Goal: Task Accomplishment & Management: Complete application form

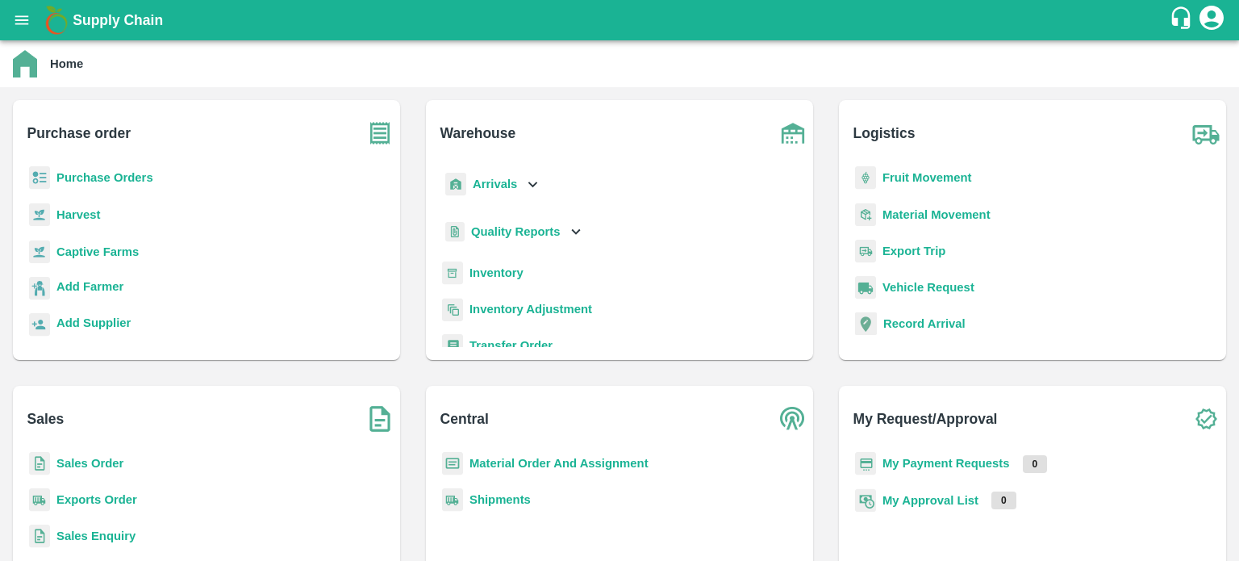
click at [104, 464] on b "Sales Order" at bounding box center [89, 463] width 67 height 13
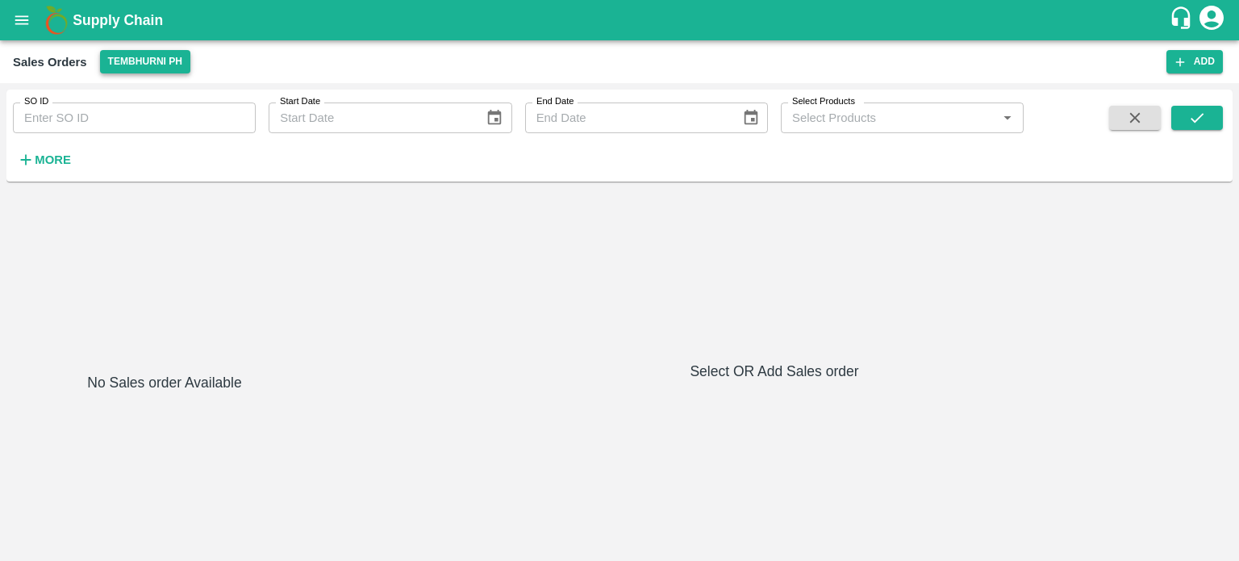
click at [137, 60] on button "Tembhurni PH" at bounding box center [145, 61] width 90 height 23
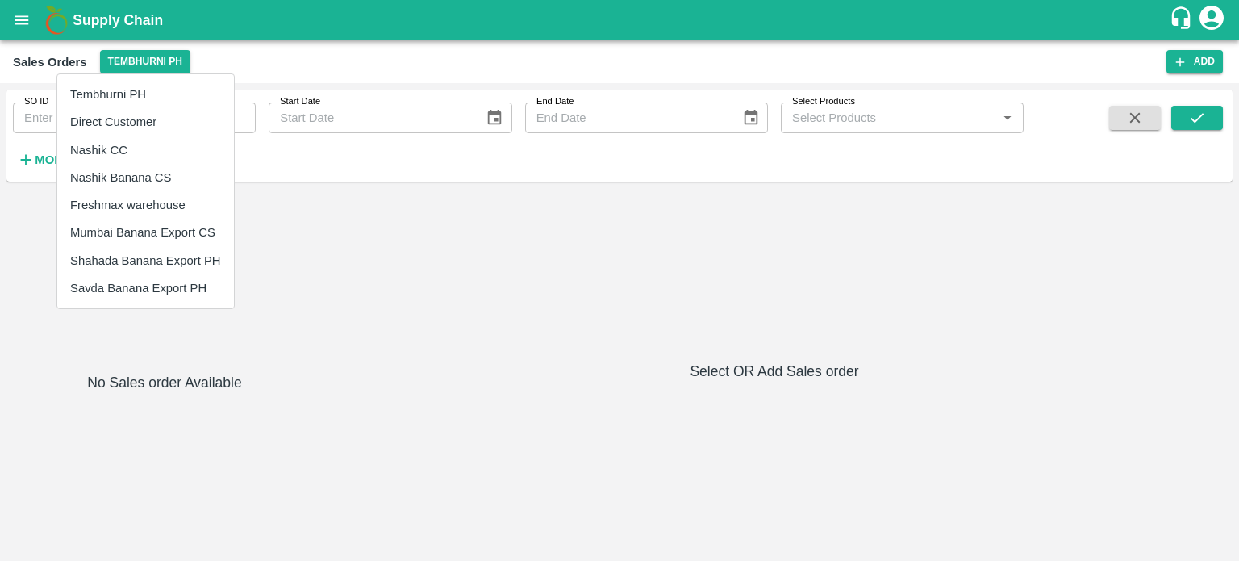
click at [126, 177] on li "Nashik Banana CS" at bounding box center [145, 177] width 177 height 27
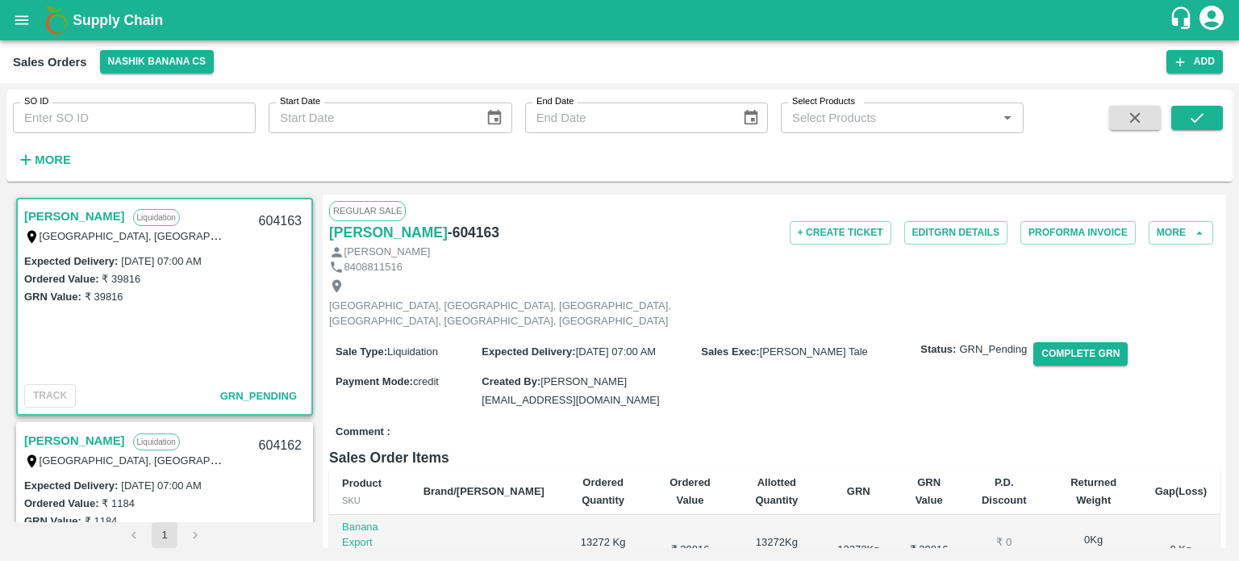
click at [125, 442] on link "[PERSON_NAME]" at bounding box center [74, 440] width 101 height 21
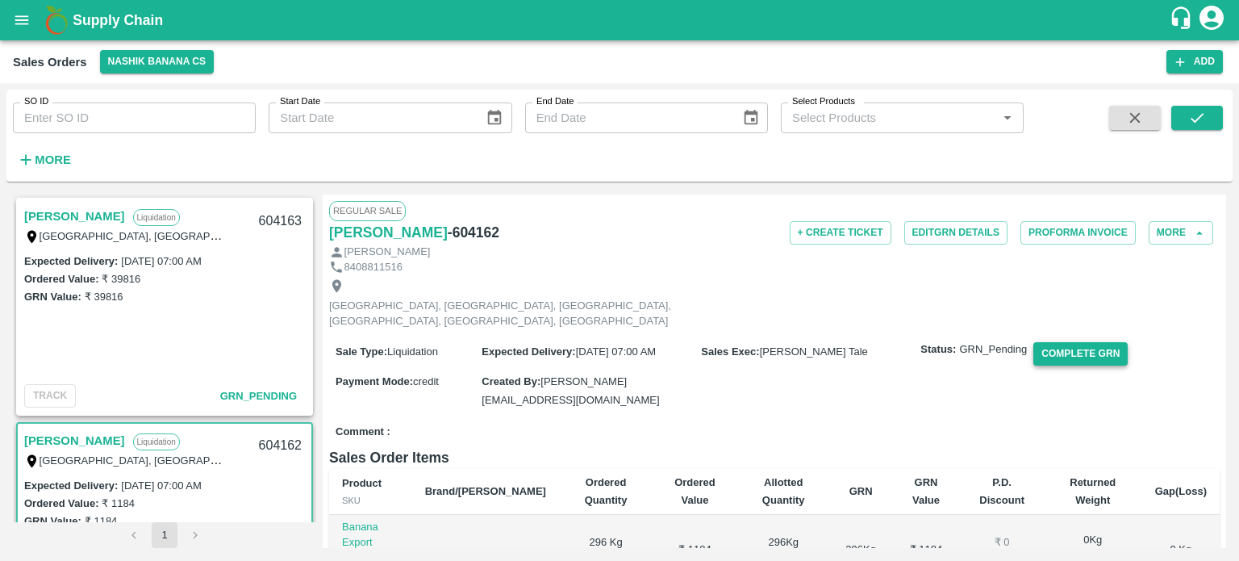
click at [1087, 342] on button "Complete GRN" at bounding box center [1080, 353] width 94 height 23
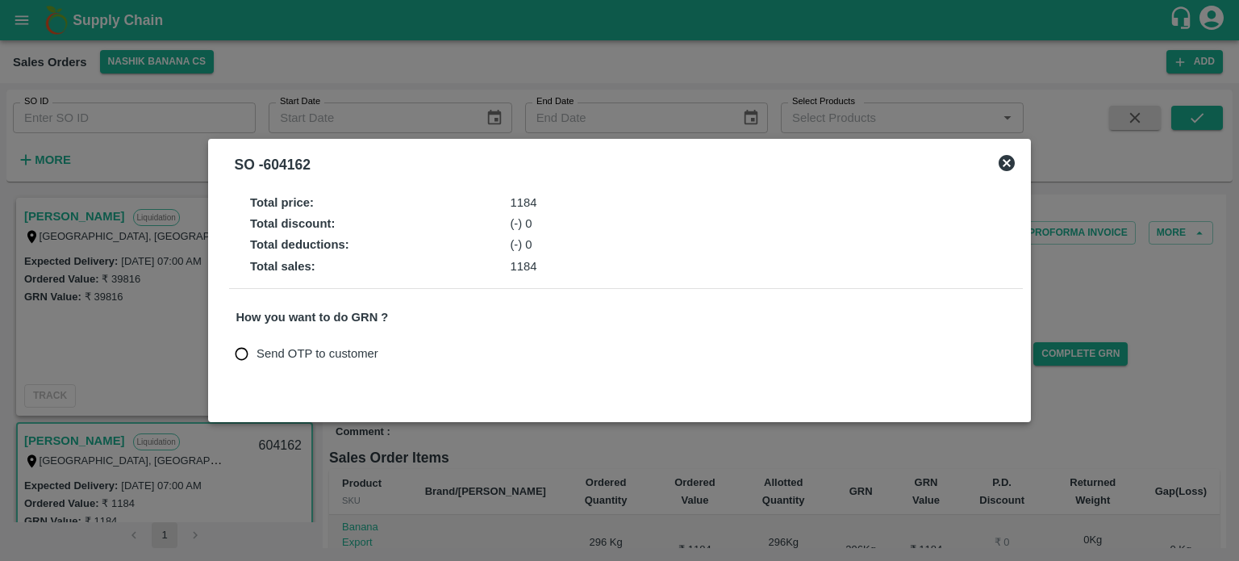
click at [326, 348] on span "Send OTP to customer" at bounding box center [318, 353] width 122 height 18
click at [257, 348] on input "Send OTP to customer" at bounding box center [242, 354] width 30 height 30
radio input "true"
click at [428, 355] on button "Send OTP" at bounding box center [424, 353] width 66 height 23
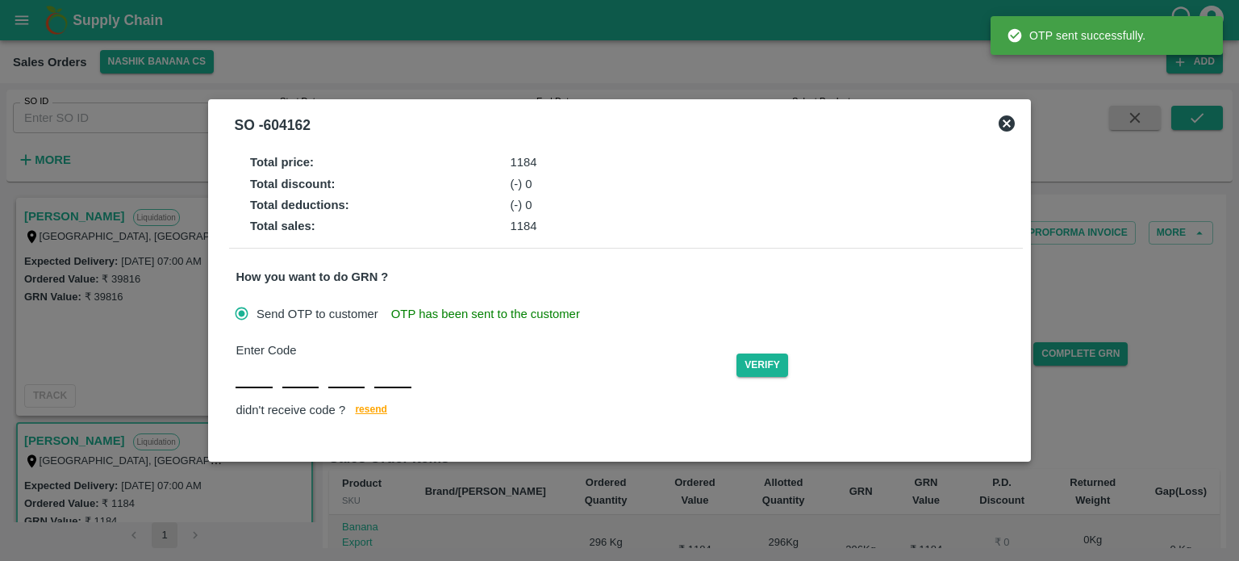
click at [253, 377] on input "text" at bounding box center [254, 373] width 36 height 29
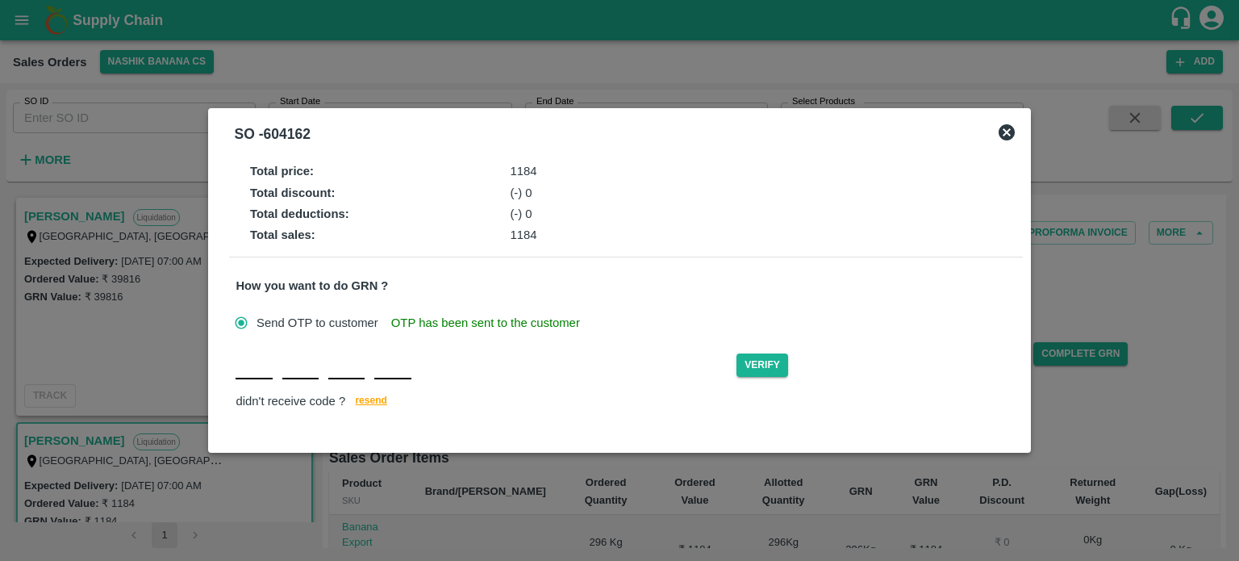
type input "Q"
type input "L"
type input "S"
type input "J"
click at [745, 370] on button "Verify" at bounding box center [763, 364] width 52 height 23
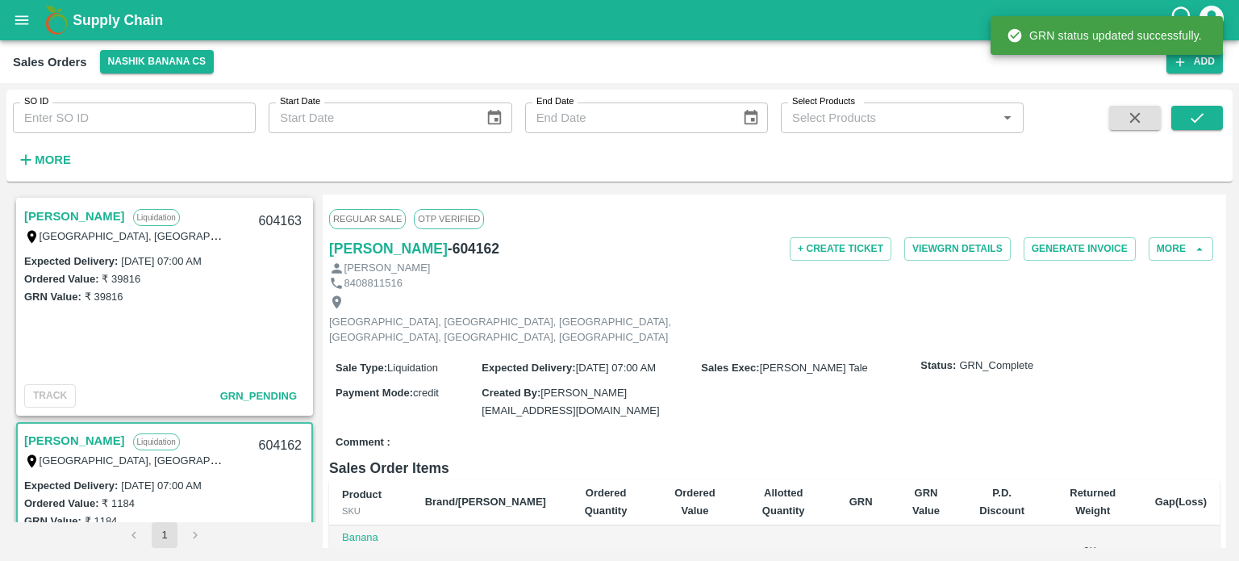
click at [125, 220] on link "[PERSON_NAME]" at bounding box center [74, 216] width 101 height 21
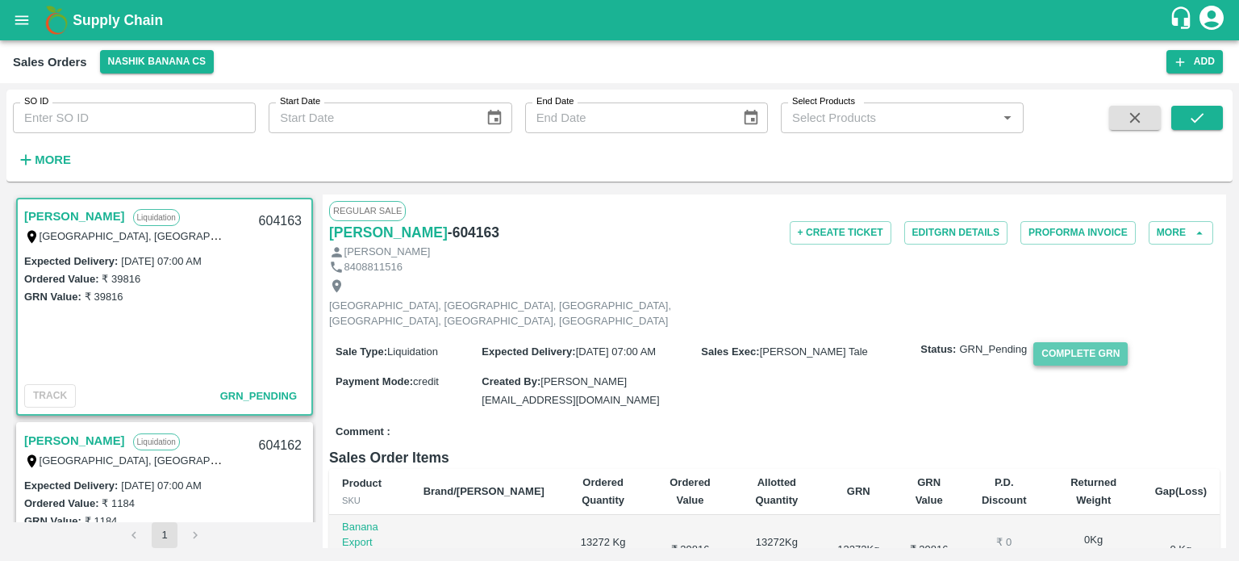
click at [1089, 342] on button "Complete GRN" at bounding box center [1080, 353] width 94 height 23
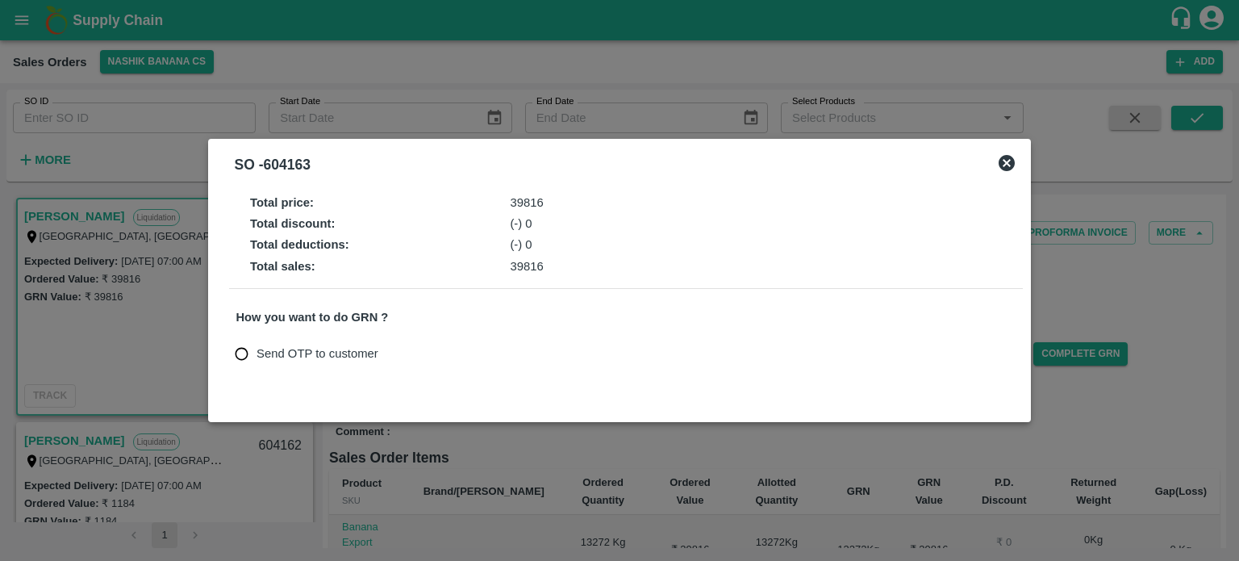
click at [332, 349] on span "Send OTP to customer" at bounding box center [318, 353] width 122 height 18
click at [257, 349] on input "Send OTP to customer" at bounding box center [242, 354] width 30 height 30
radio input "true"
click at [422, 357] on button "Send OTP" at bounding box center [424, 353] width 66 height 23
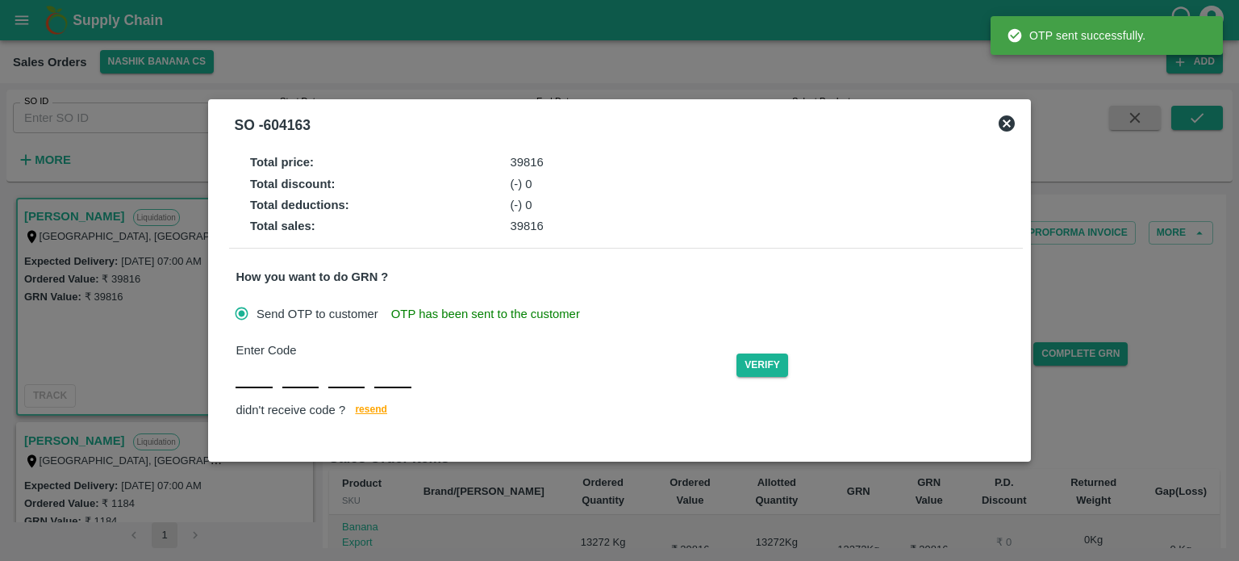
click at [250, 389] on div "Enter Code Verify didn't receive code ? [GEOGRAPHIC_DATA]" at bounding box center [626, 381] width 780 height 80
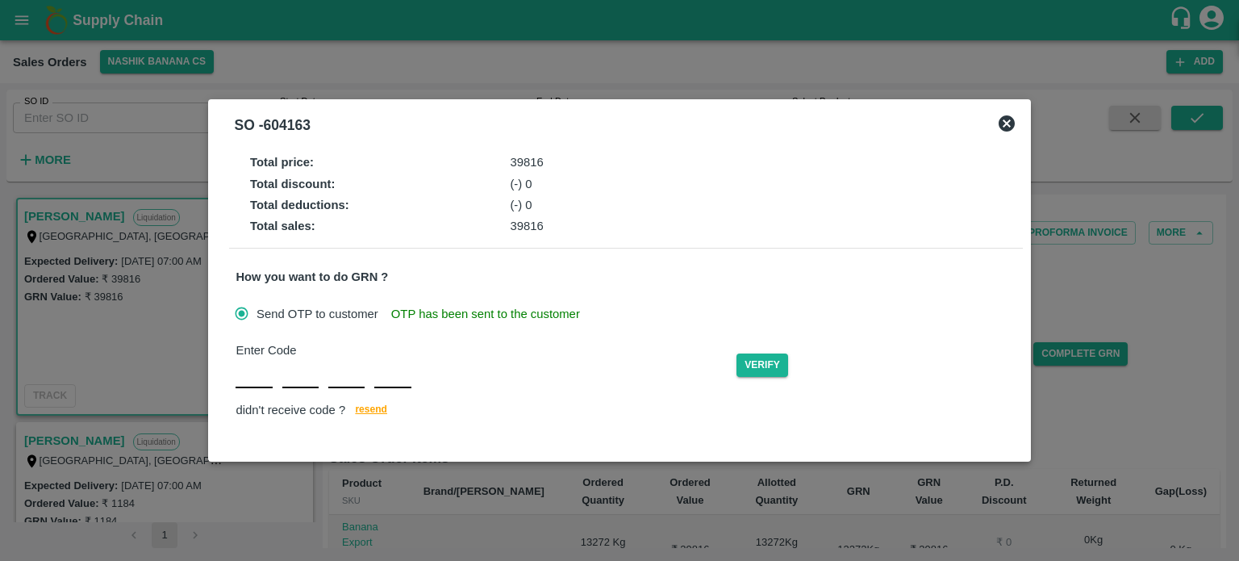
click at [249, 380] on div "Enter Code Verify didn't receive code ? [GEOGRAPHIC_DATA]" at bounding box center [626, 381] width 780 height 80
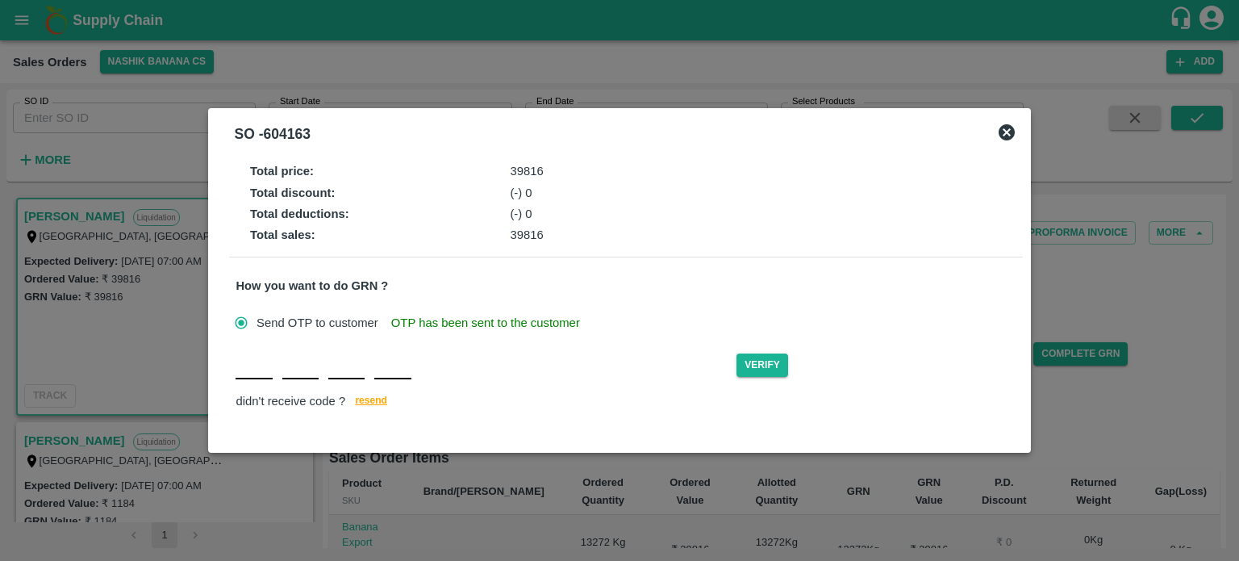
click at [370, 403] on span "resend" at bounding box center [371, 400] width 32 height 17
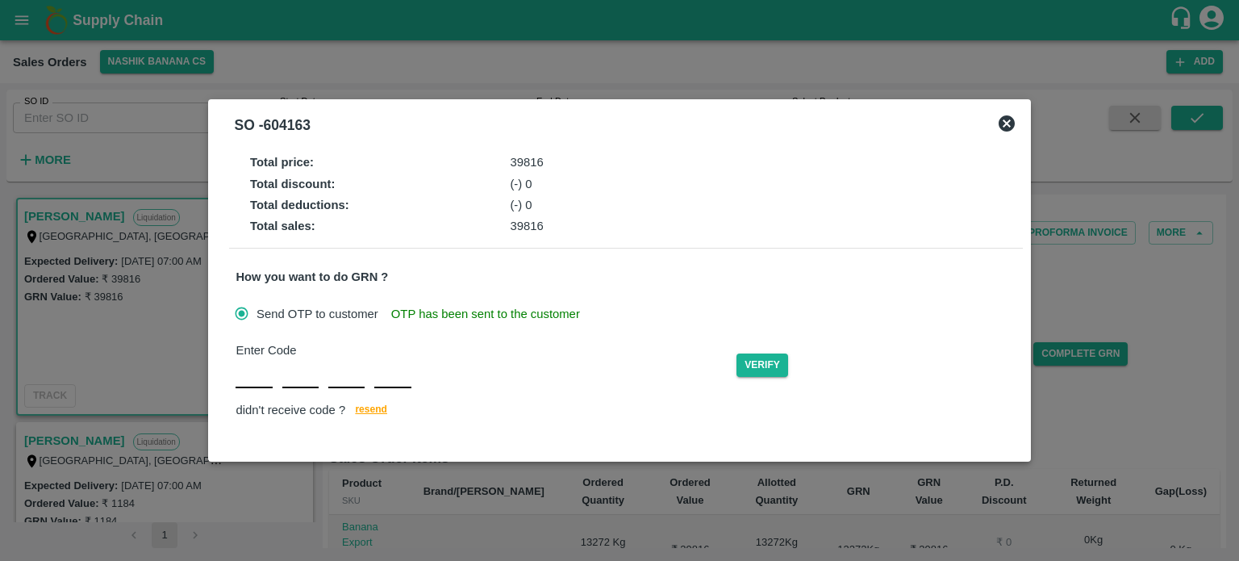
click at [1002, 126] on icon at bounding box center [1007, 123] width 16 height 16
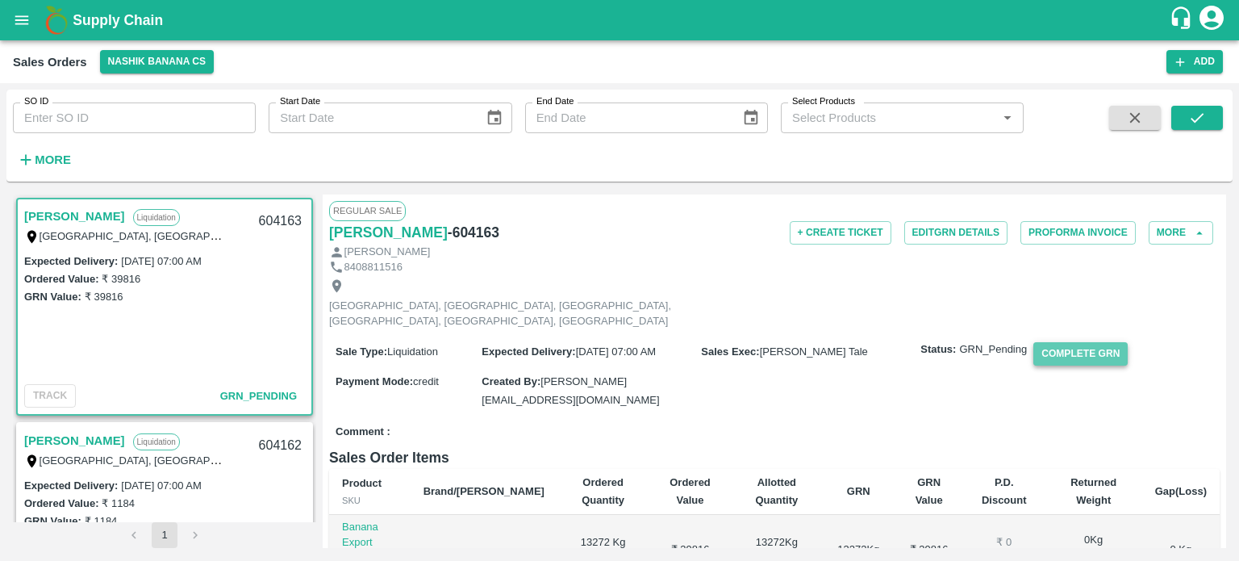
click at [1101, 342] on button "Complete GRN" at bounding box center [1080, 353] width 94 height 23
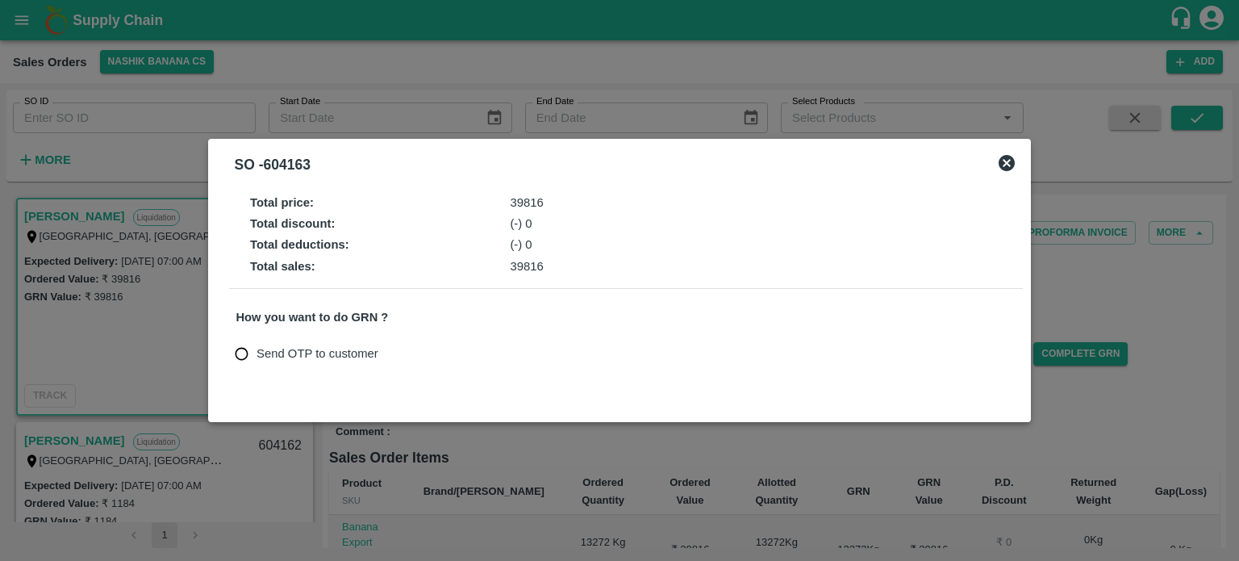
click at [281, 357] on span "Send OTP to customer" at bounding box center [318, 353] width 122 height 18
click at [257, 357] on input "Send OTP to customer" at bounding box center [242, 354] width 30 height 30
radio input "true"
click at [428, 358] on button "Send OTP" at bounding box center [424, 353] width 66 height 23
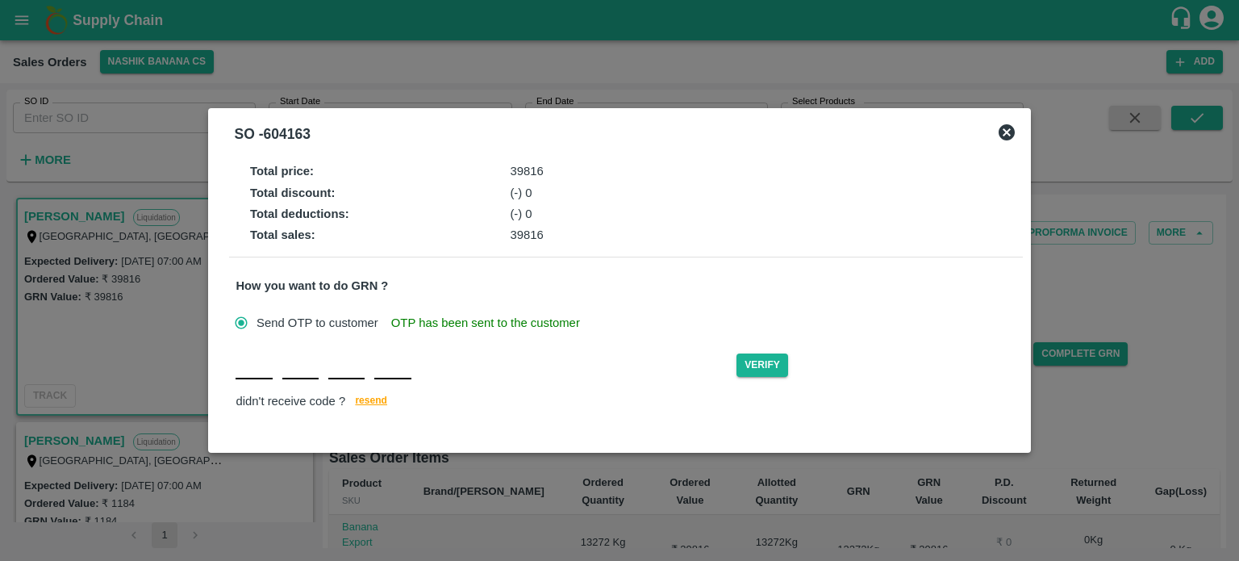
click at [245, 382] on div "Verify didn't receive code ? [GEOGRAPHIC_DATA]" at bounding box center [626, 381] width 780 height 62
type input "T"
type input "O"
type input "T"
type input "M"
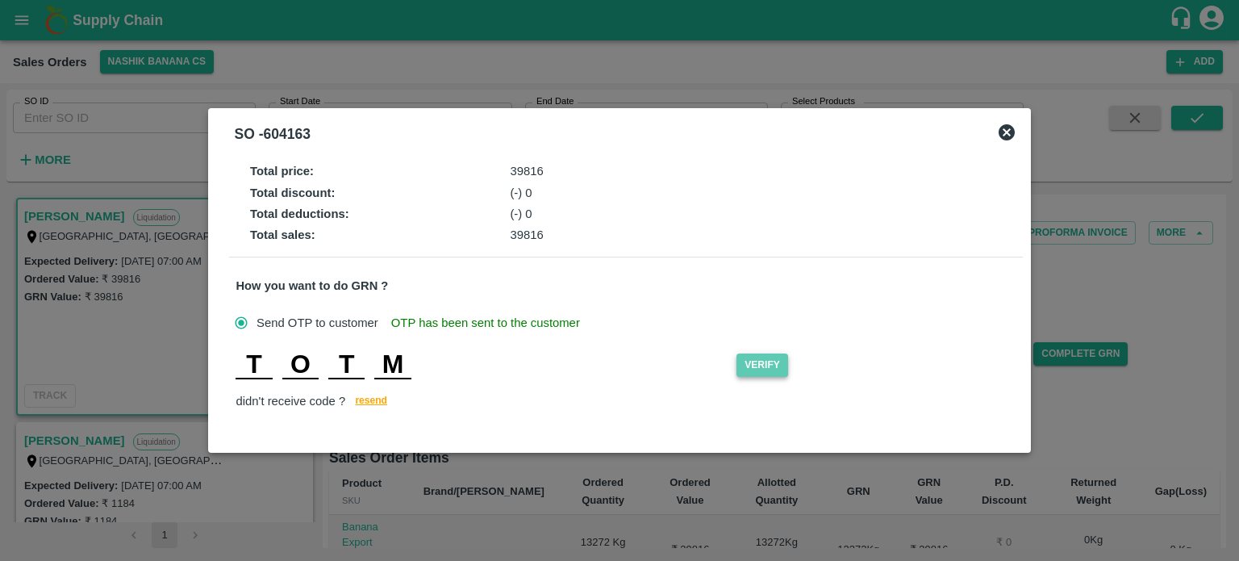
click at [739, 364] on button "Verify" at bounding box center [763, 364] width 52 height 23
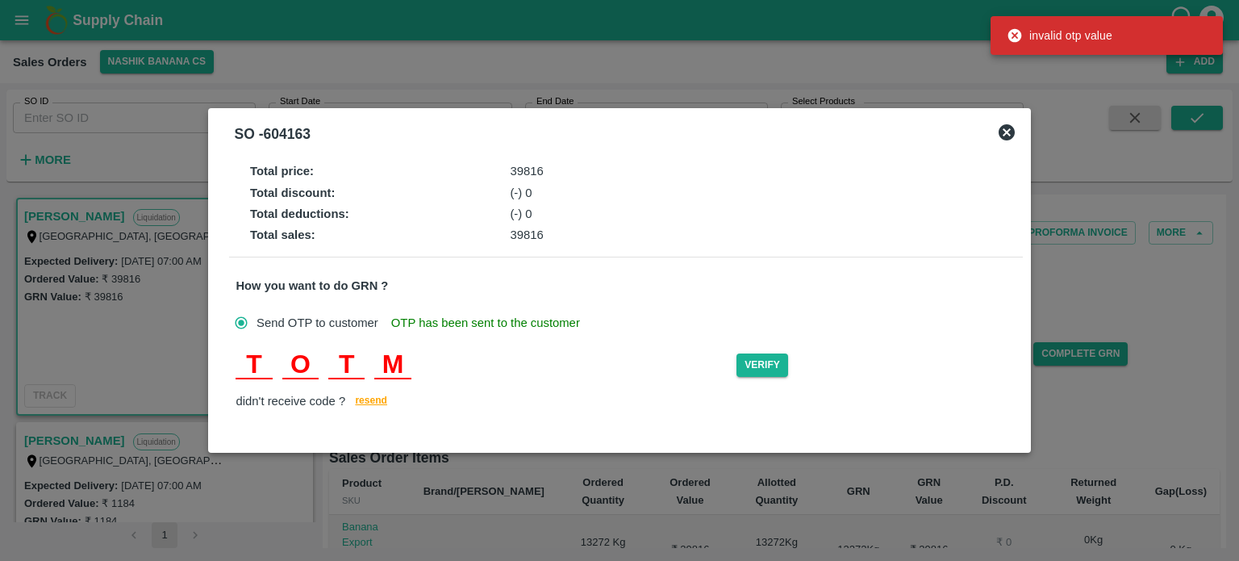
click at [344, 361] on input "T" at bounding box center [346, 364] width 36 height 29
click at [344, 361] on input "P" at bounding box center [346, 364] width 36 height 29
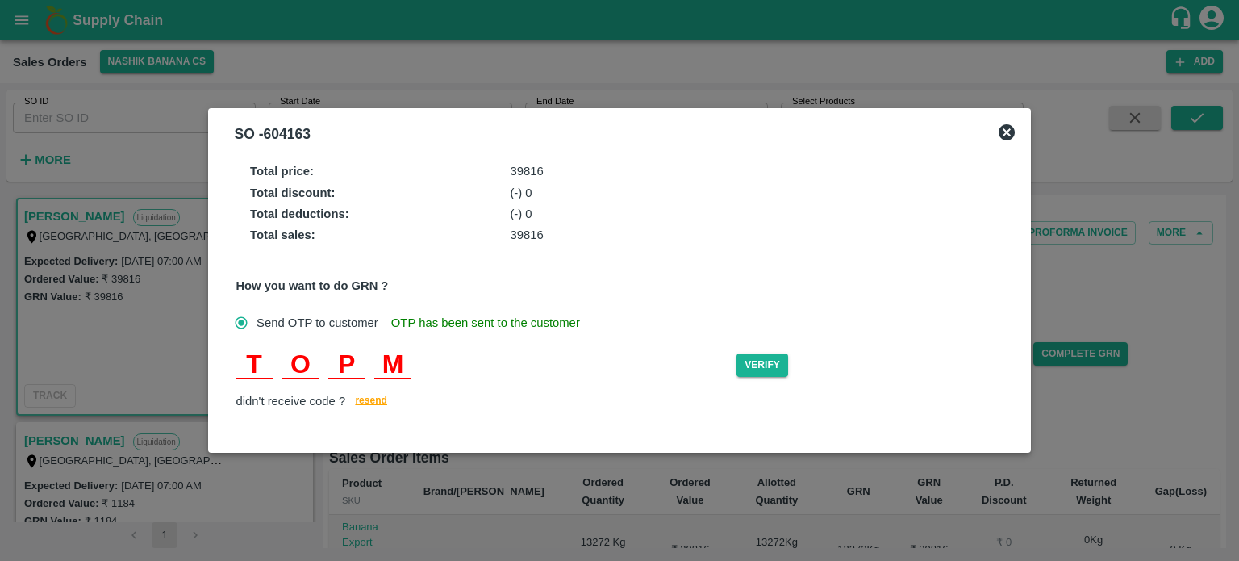
type input "E"
click at [771, 354] on button "Verify" at bounding box center [763, 364] width 52 height 23
